Goal: Information Seeking & Learning: Check status

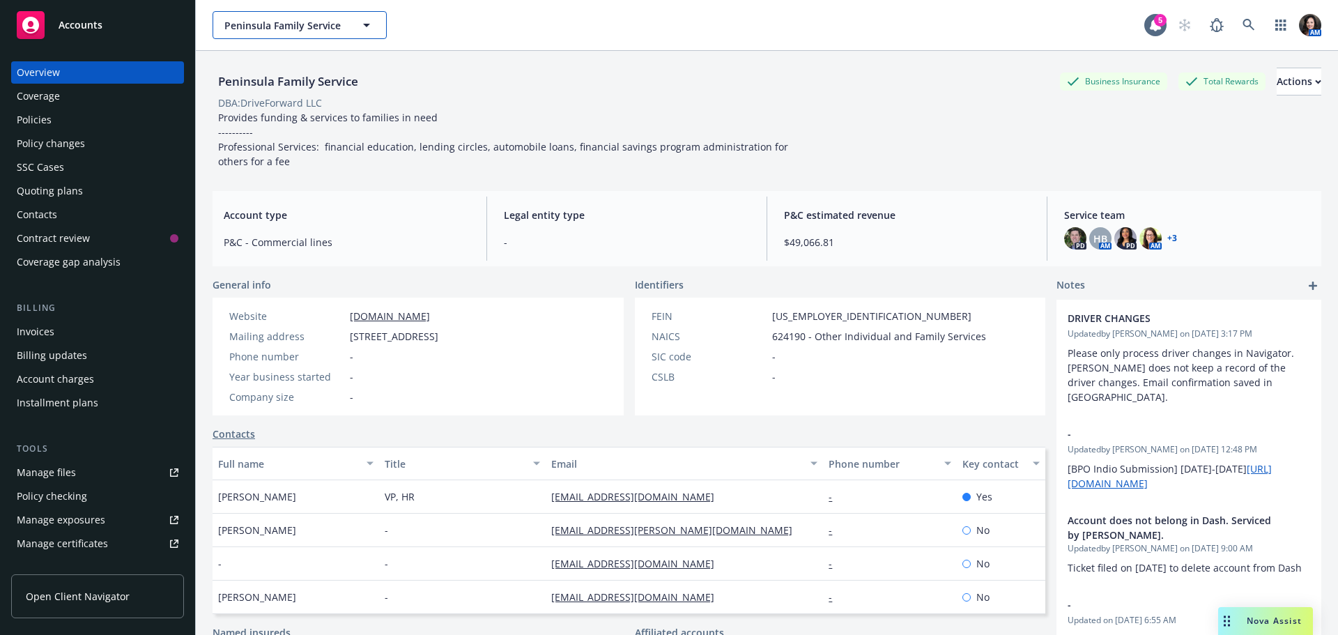
click at [255, 15] on button "Peninsula Family Service" at bounding box center [300, 25] width 174 height 28
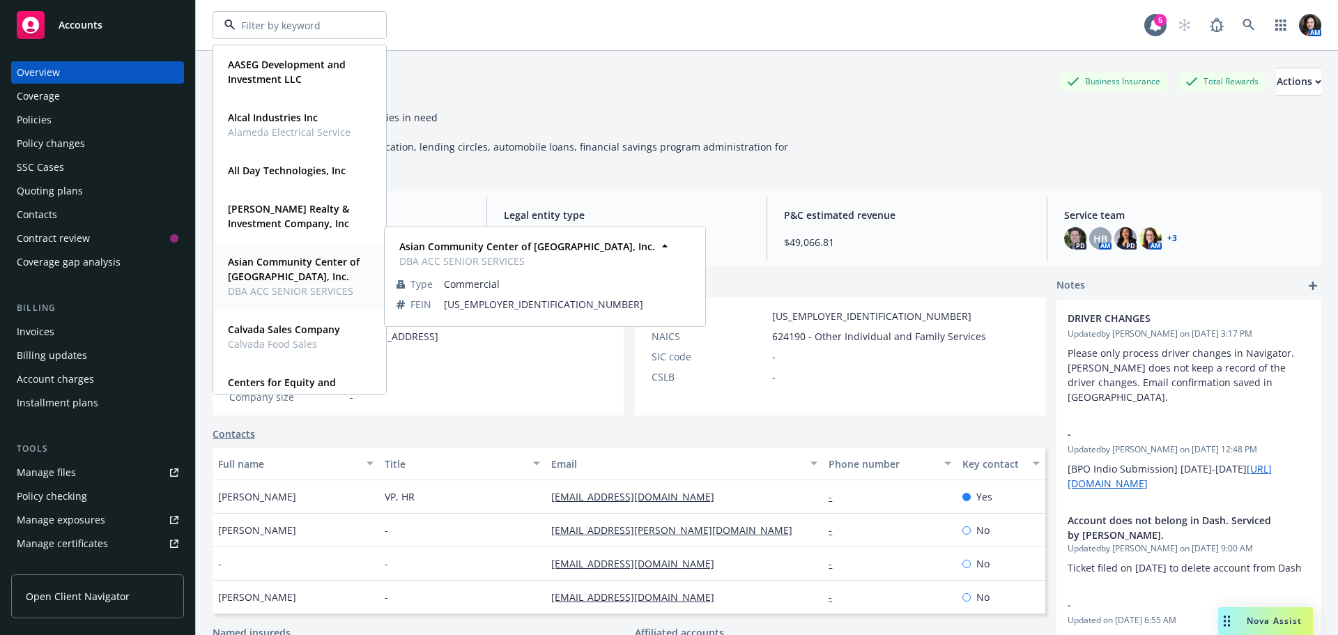
click at [284, 270] on strong "Asian Community Center of [GEOGRAPHIC_DATA], Inc." at bounding box center [294, 269] width 132 height 28
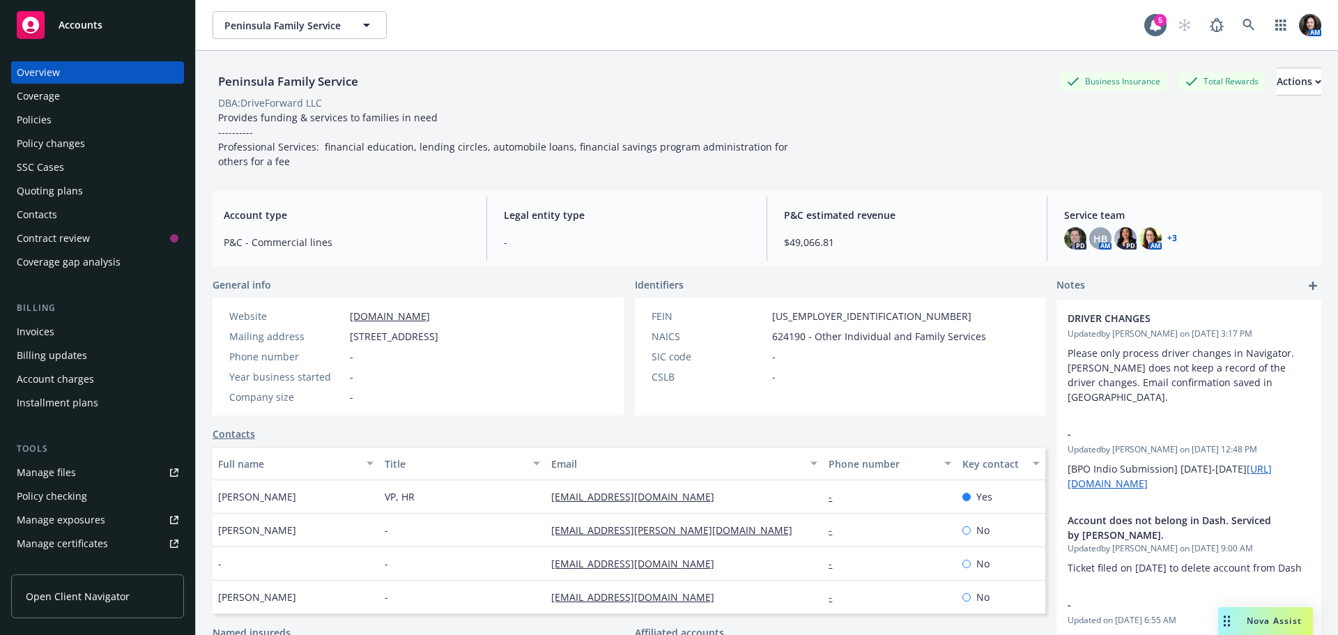
click at [70, 123] on div "Policies" at bounding box center [98, 120] width 162 height 22
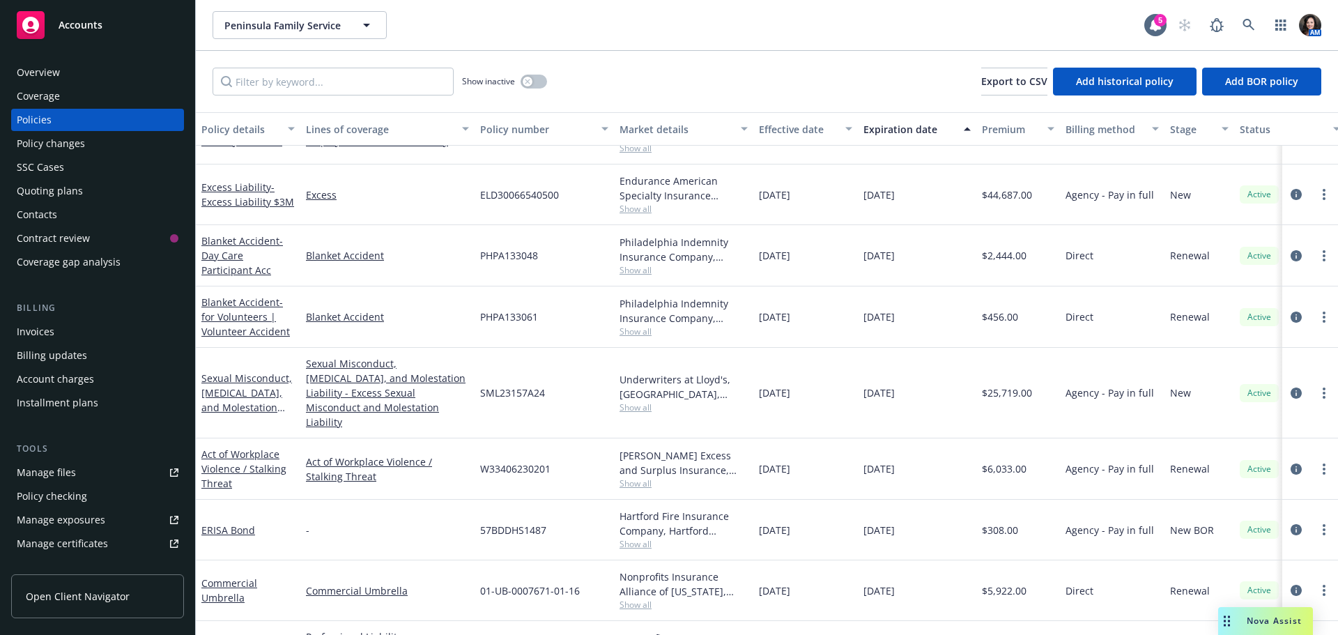
scroll to position [252, 0]
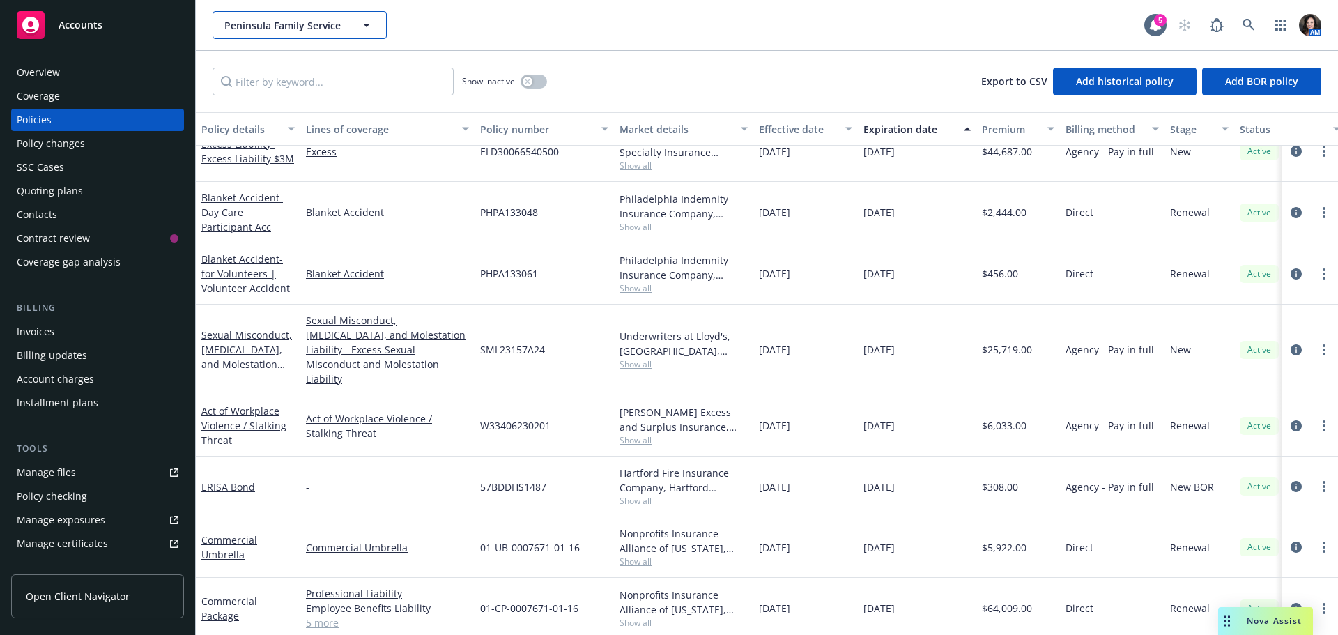
click at [290, 27] on span "Peninsula Family Service" at bounding box center [284, 25] width 121 height 15
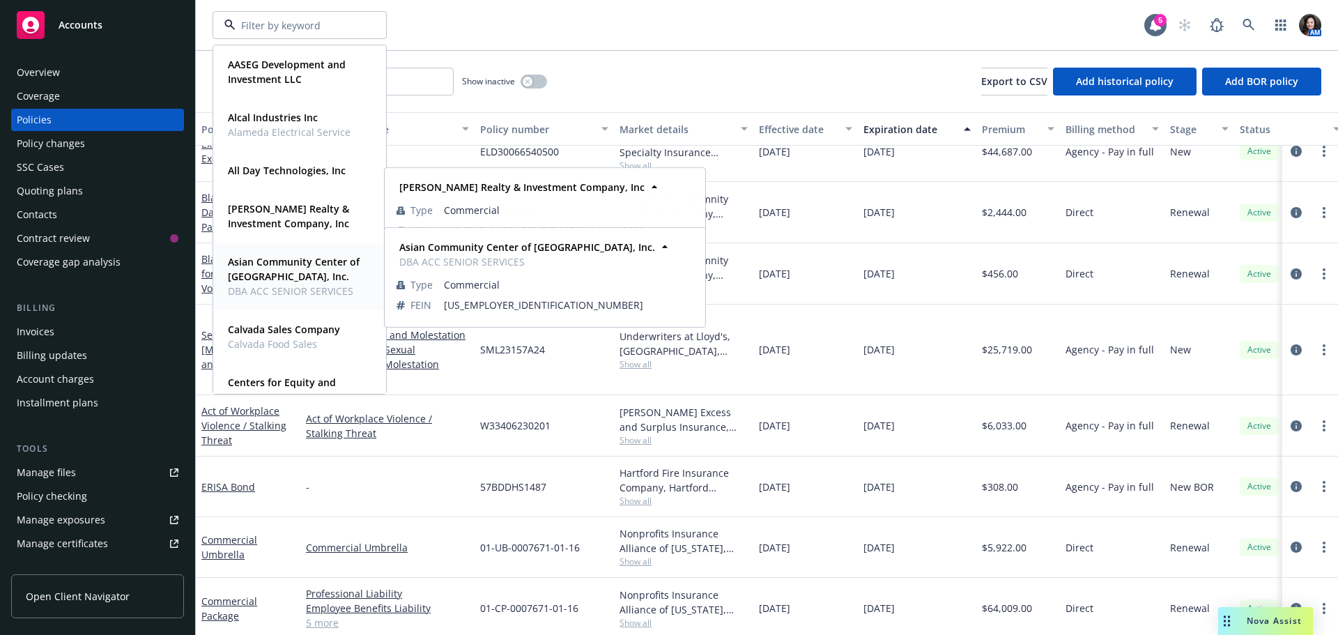
click at [268, 263] on strong "Asian Community Center of [GEOGRAPHIC_DATA], Inc." at bounding box center [294, 269] width 132 height 28
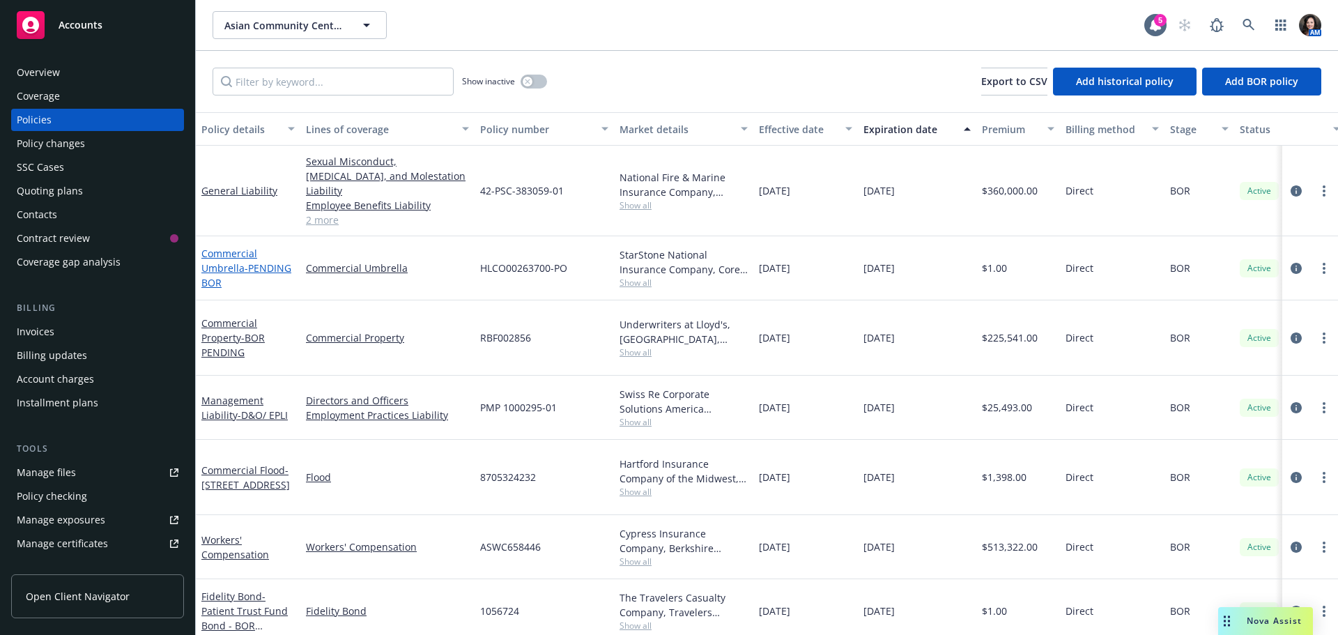
click at [223, 247] on link "Commercial Umbrella - PENDING BOR" at bounding box center [246, 268] width 90 height 43
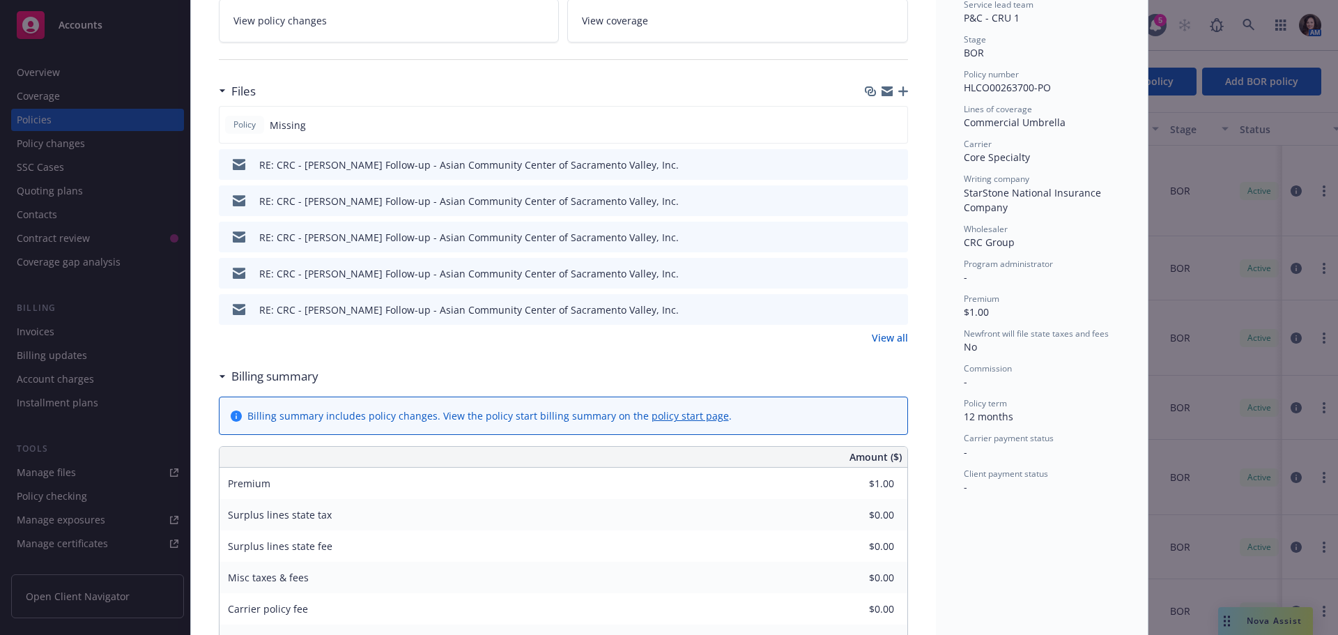
scroll to position [348, 0]
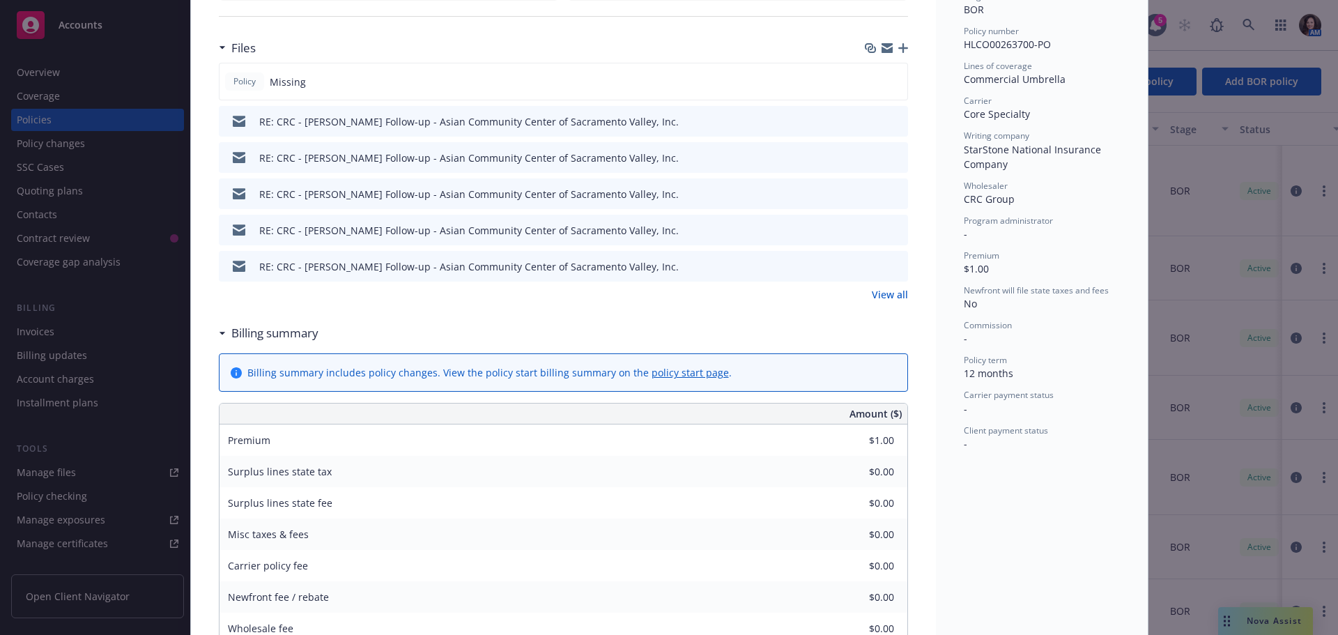
click at [888, 294] on link "View all" at bounding box center [890, 294] width 36 height 15
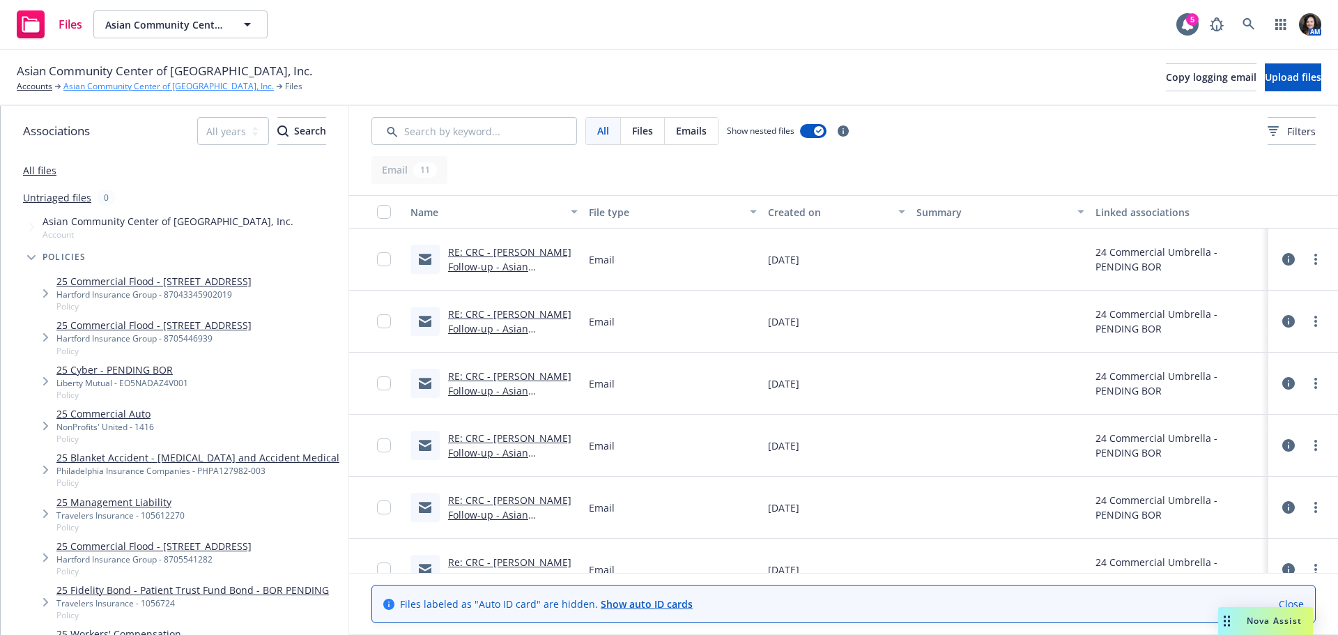
click at [179, 82] on link "Asian Community Center of [GEOGRAPHIC_DATA], Inc." at bounding box center [168, 86] width 210 height 13
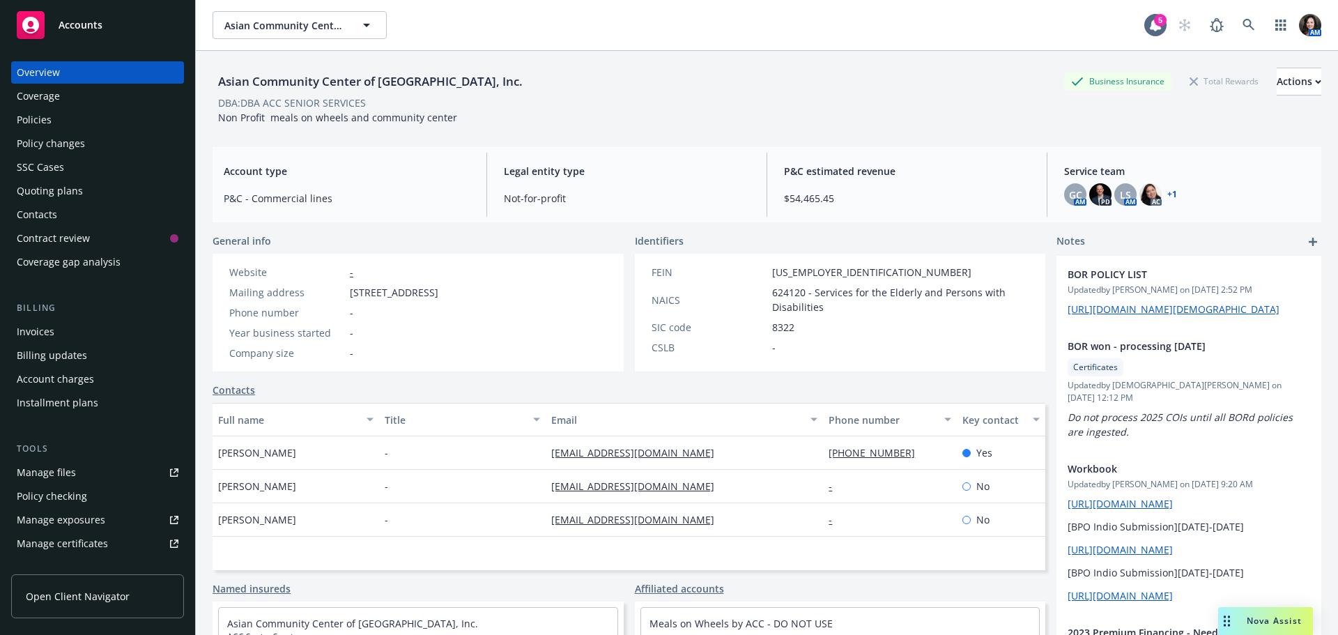
click at [57, 123] on div "Policies" at bounding box center [98, 120] width 162 height 22
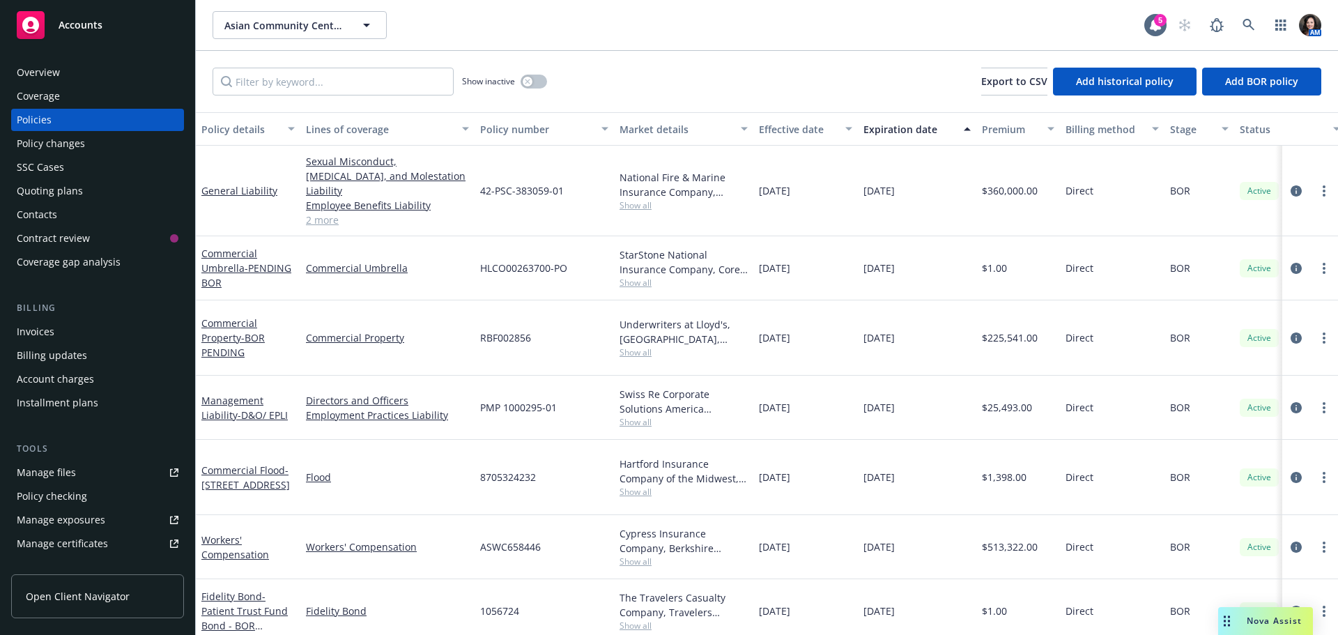
click at [236, 183] on div "General Liability" at bounding box center [247, 190] width 93 height 15
click at [232, 184] on link "General Liability" at bounding box center [239, 190] width 76 height 13
